Goal: Task Accomplishment & Management: Manage account settings

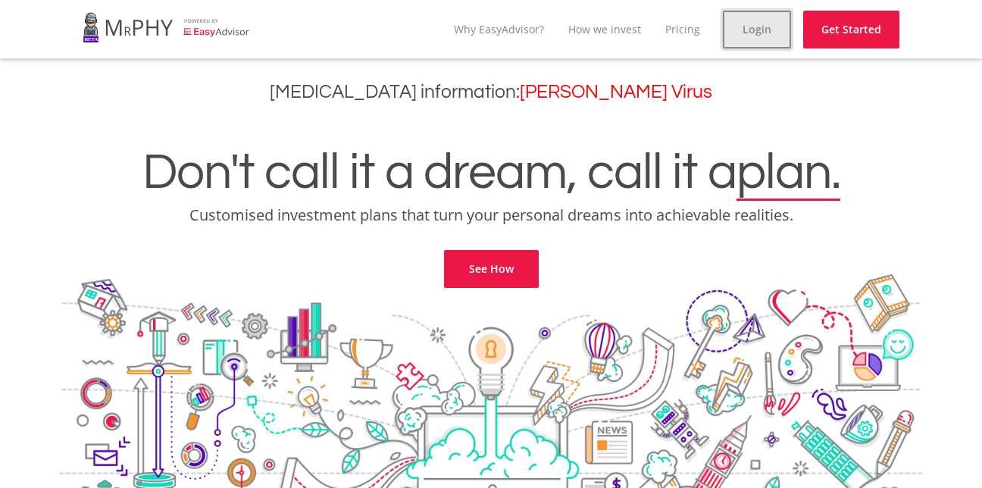
click at [760, 37] on link "Login" at bounding box center [757, 30] width 68 height 38
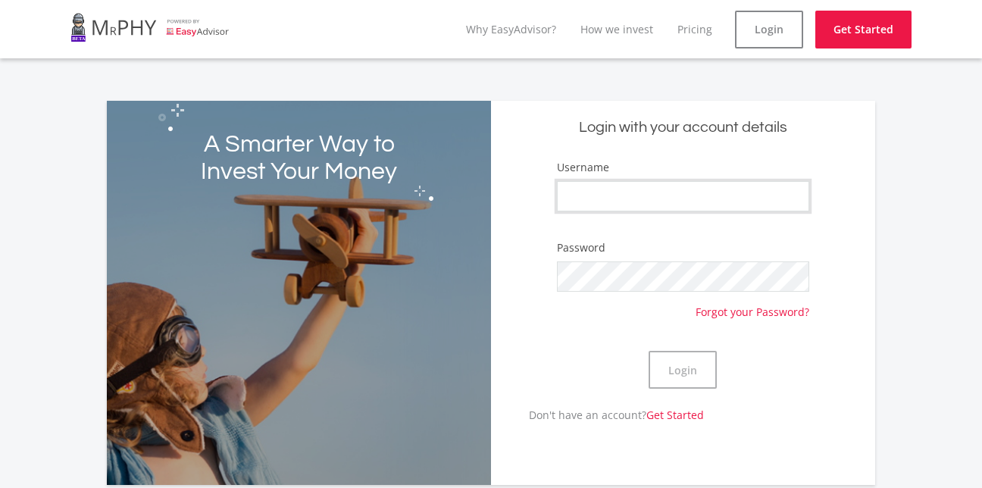
click at [620, 210] on input "Username" at bounding box center [683, 196] width 253 height 30
click at [628, 200] on input "Username" at bounding box center [683, 196] width 253 height 30
click at [667, 360] on button "Login" at bounding box center [682, 370] width 68 height 38
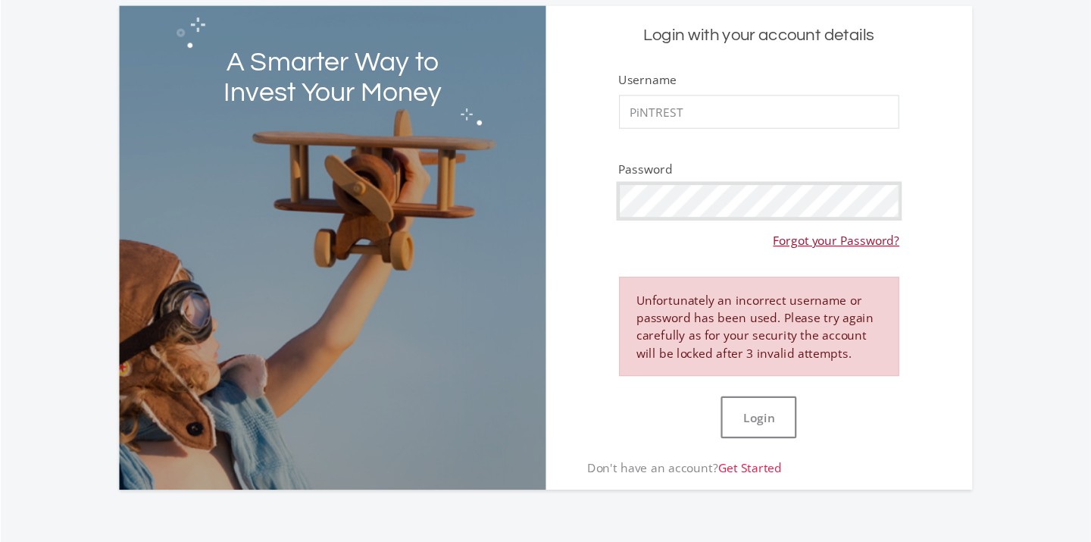
scroll to position [151, 0]
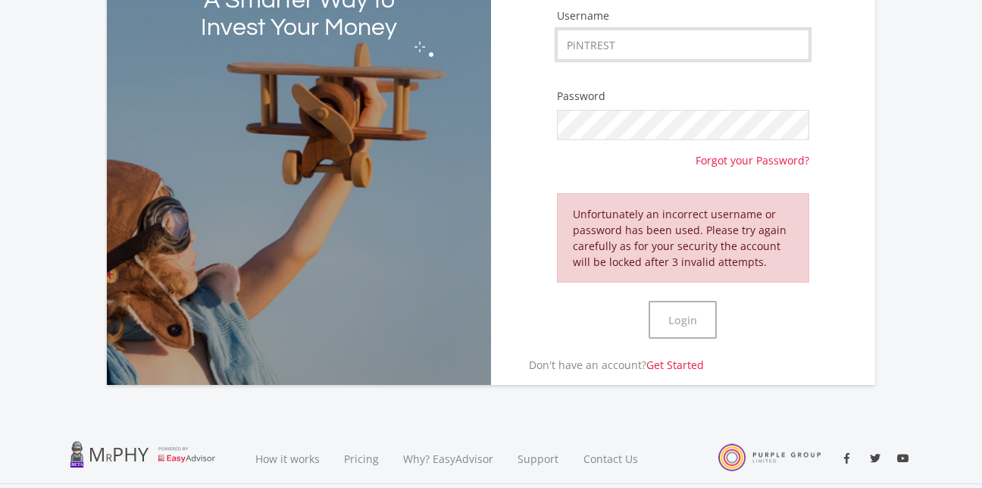
click at [656, 44] on input "PiNTREST" at bounding box center [683, 45] width 253 height 30
type input "Pintrest"
click at [705, 326] on button "Login" at bounding box center [682, 320] width 68 height 38
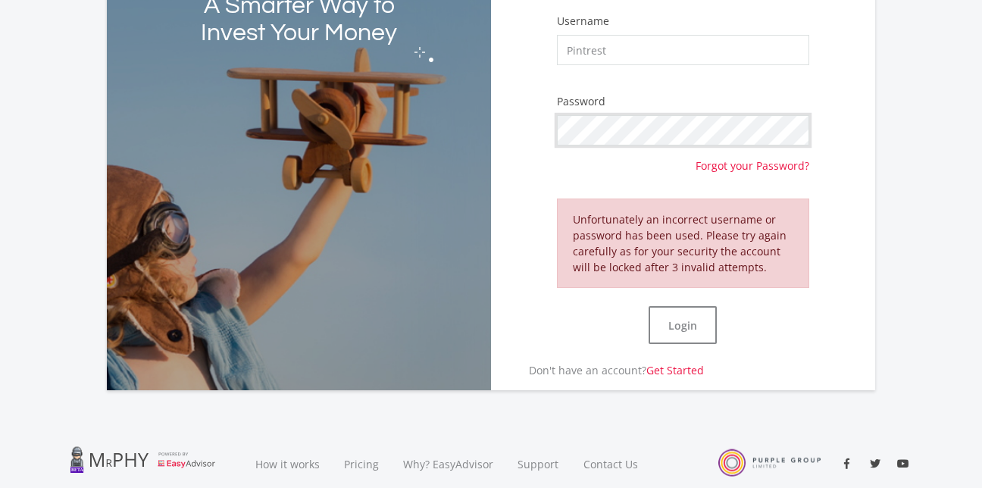
scroll to position [0, 0]
